Goal: Transaction & Acquisition: Purchase product/service

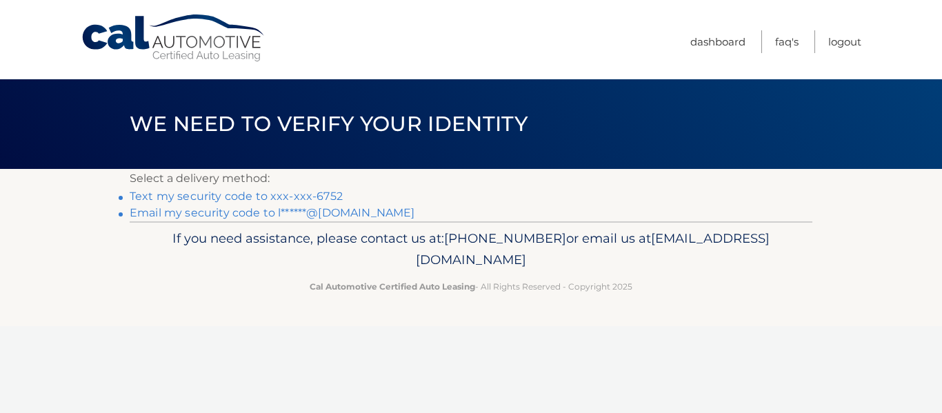
click at [299, 197] on link "Text my security code to xxx-xxx-6752" at bounding box center [236, 196] width 213 height 13
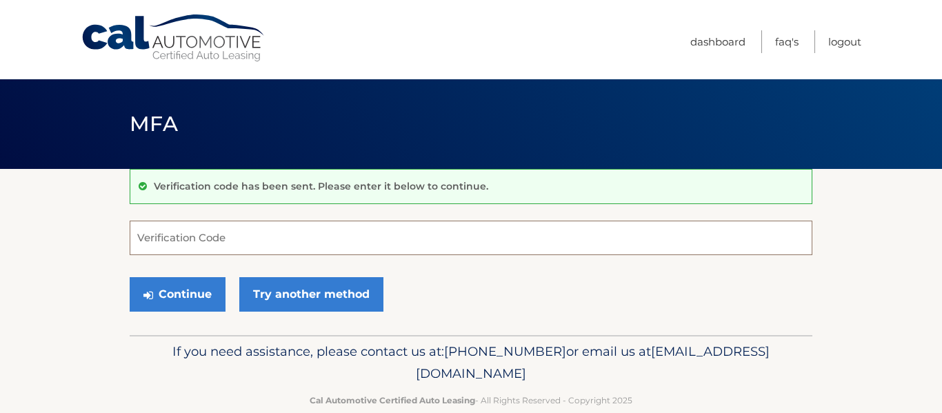
click at [212, 229] on input "Verification Code" at bounding box center [471, 238] width 683 height 34
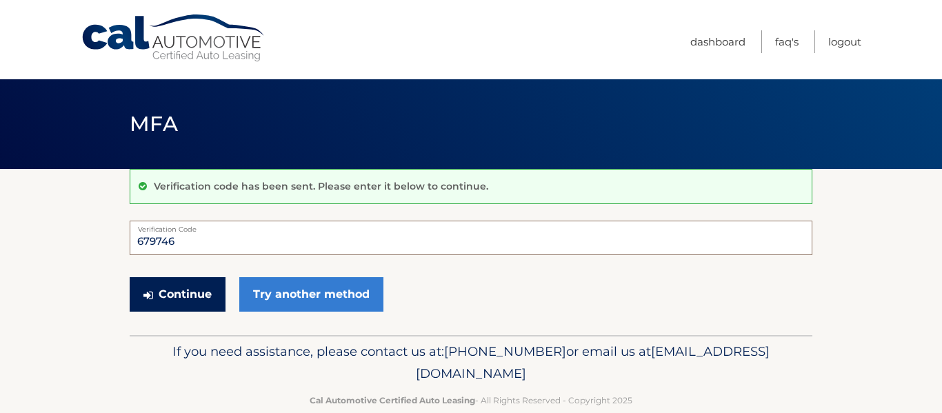
type input "679746"
click at [166, 301] on button "Continue" at bounding box center [178, 294] width 96 height 34
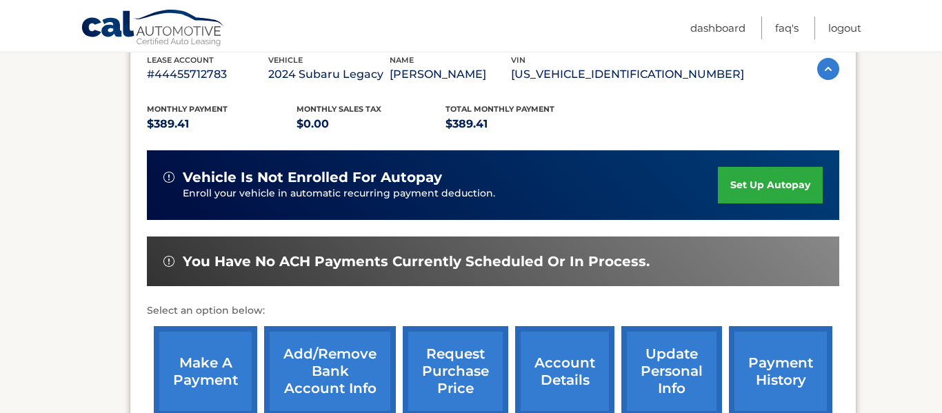
scroll to position [250, 0]
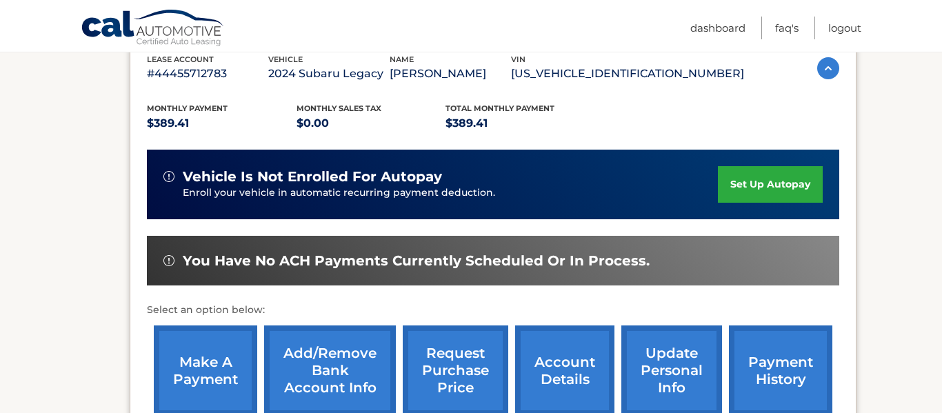
click at [210, 361] on link "make a payment" at bounding box center [205, 370] width 103 height 90
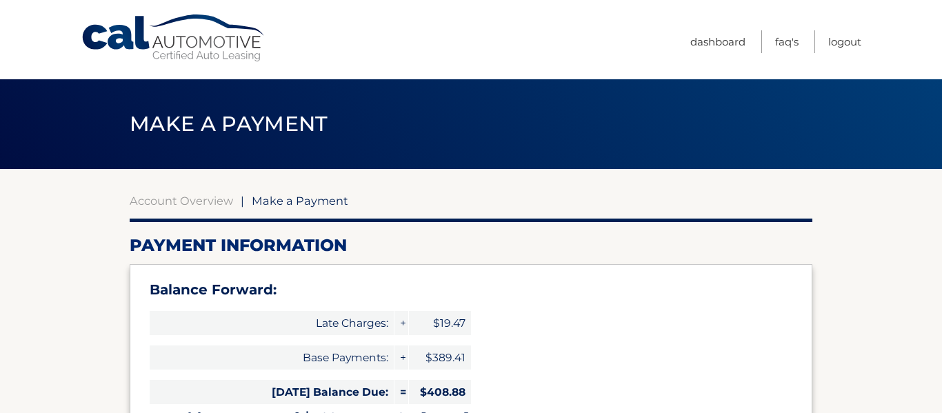
select select "N2VmOTA4NGItZjVlZi00ZjcxLTkwZmUtOGFmODcwZmE3YWQ2"
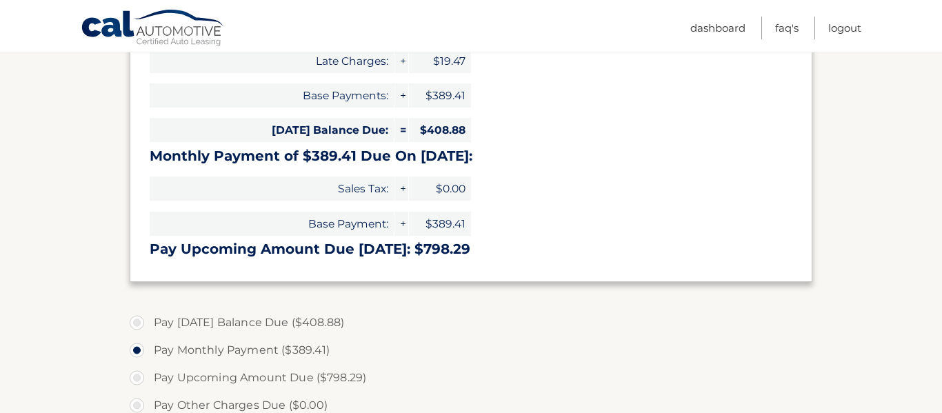
scroll to position [442, 0]
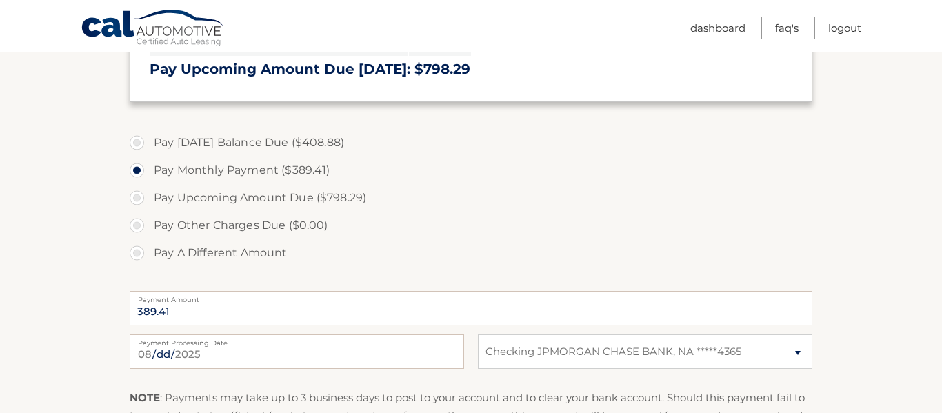
click at [140, 199] on label "Pay Upcoming Amount Due ($798.29)" at bounding box center [471, 198] width 683 height 28
click at [140, 199] on input "Pay Upcoming Amount Due ($798.29)" at bounding box center [142, 195] width 14 height 22
radio input "true"
type input "798.29"
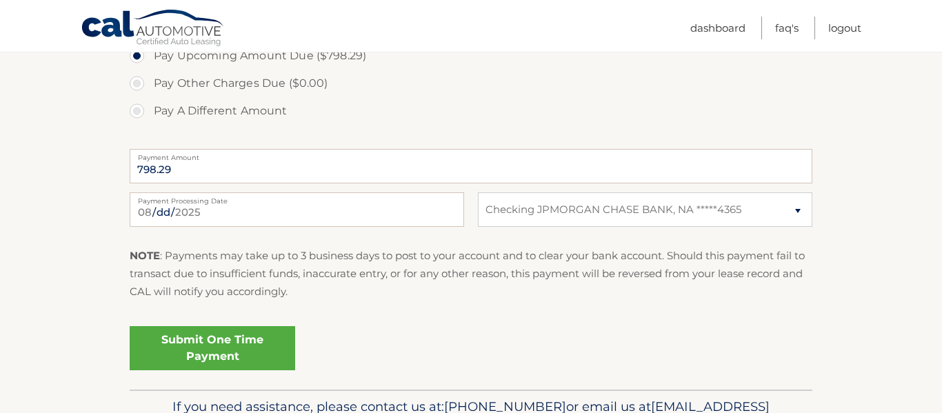
scroll to position [593, 0]
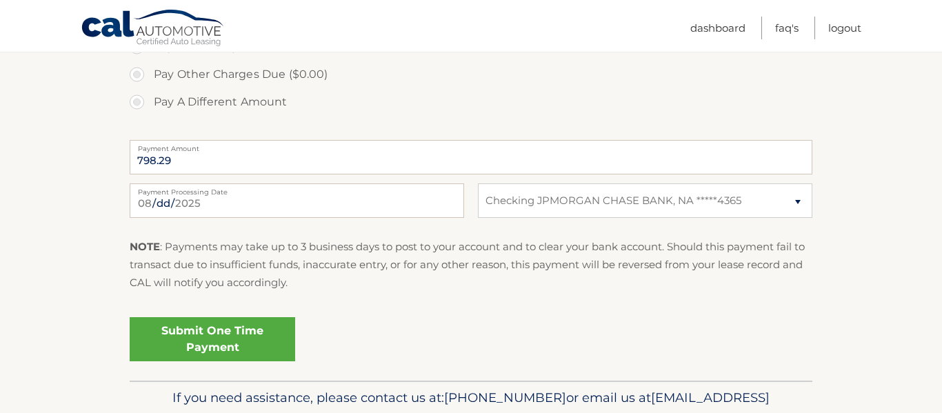
click at [268, 349] on link "Submit One Time Payment" at bounding box center [212, 339] width 165 height 44
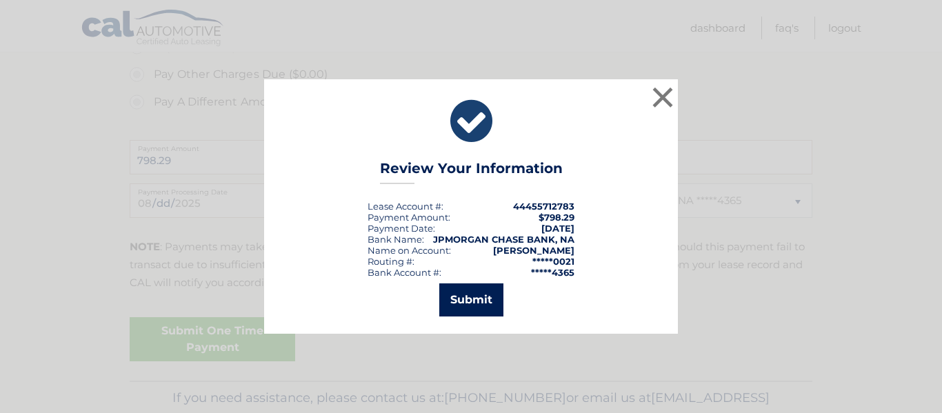
click at [492, 308] on button "Submit" at bounding box center [471, 299] width 64 height 33
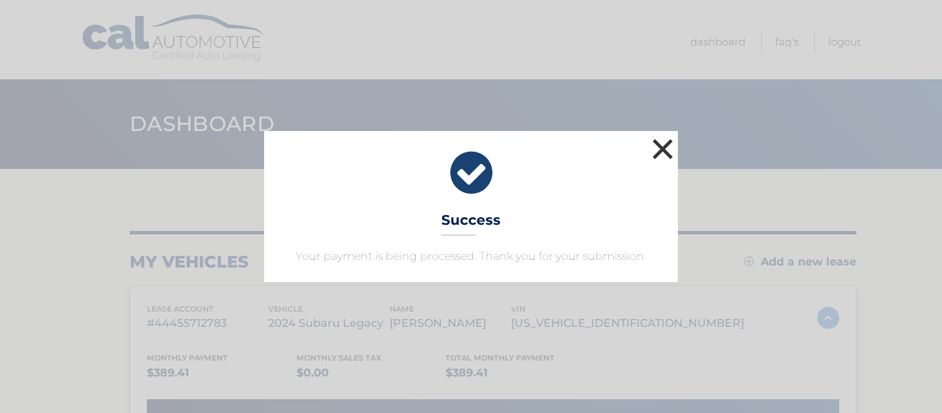
click at [665, 145] on button "×" at bounding box center [663, 149] width 28 height 28
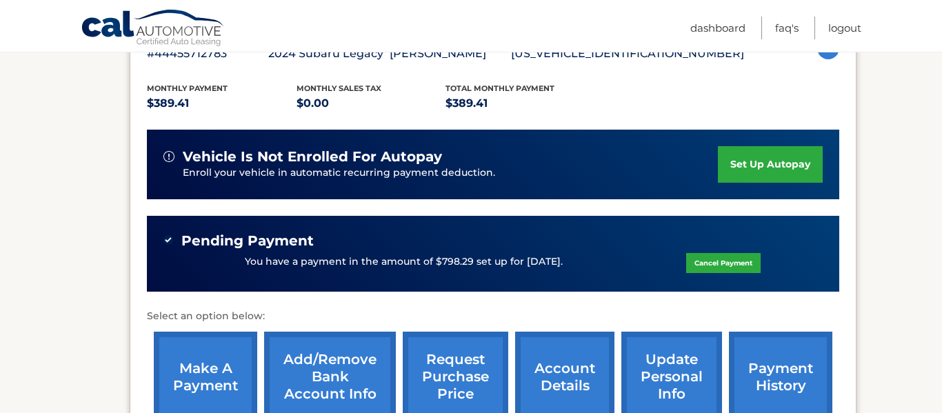
scroll to position [365, 0]
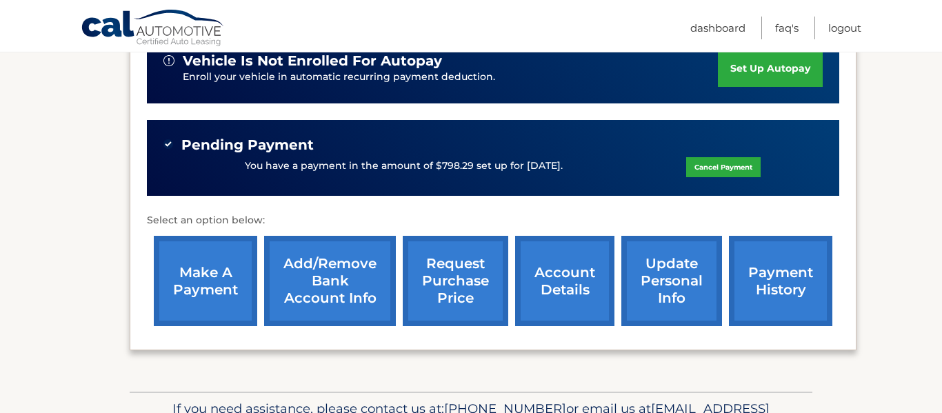
click at [758, 270] on link "payment history" at bounding box center [780, 281] width 103 height 90
